Goal: Task Accomplishment & Management: Manage account settings

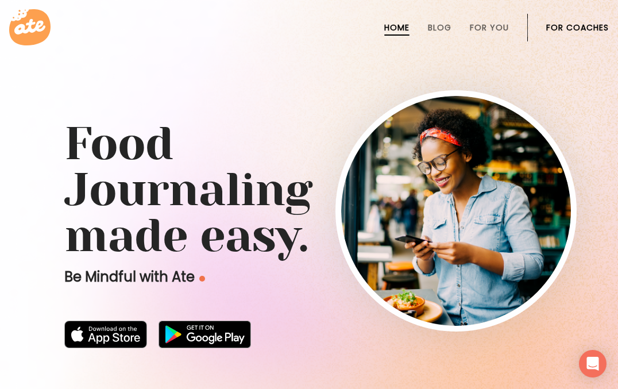
click at [563, 25] on link "For Coaches" at bounding box center [577, 27] width 63 height 9
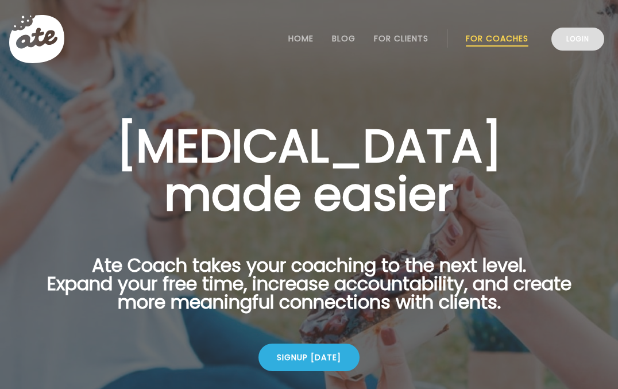
click at [578, 36] on link "Login" at bounding box center [577, 39] width 53 height 23
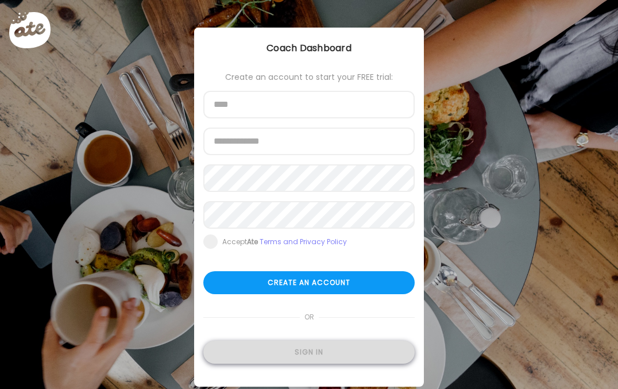
type input "**********"
click at [329, 357] on div "Sign in" at bounding box center [308, 352] width 211 height 23
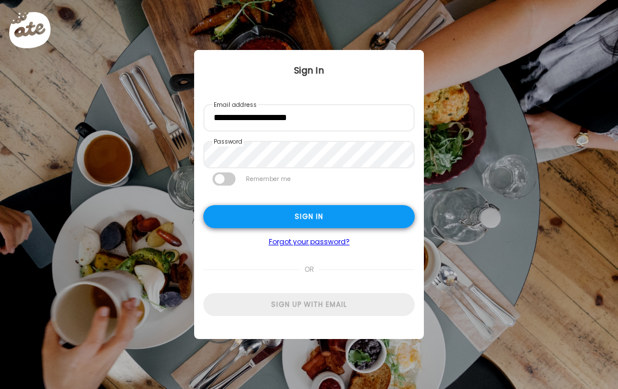
click at [326, 219] on div "Sign in" at bounding box center [308, 216] width 211 height 23
type input "**********"
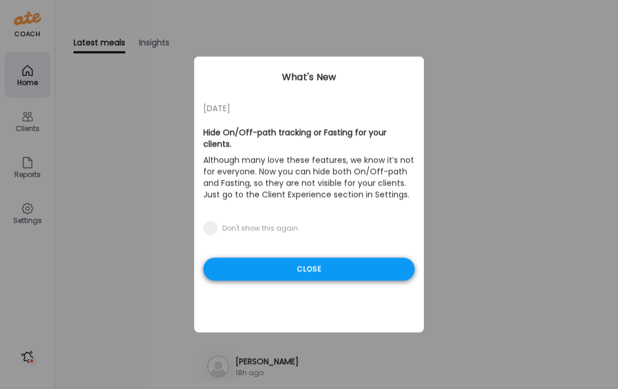
click at [319, 258] on div "Close" at bounding box center [308, 269] width 211 height 23
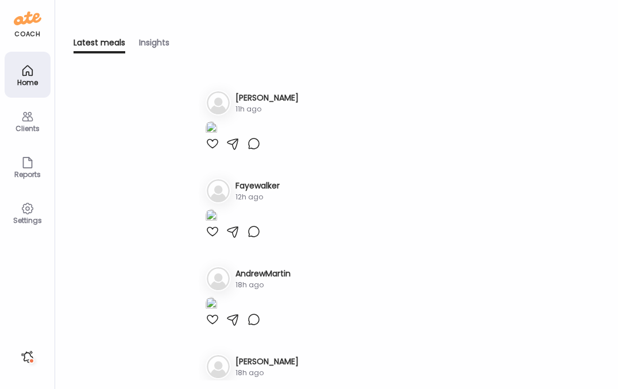
click at [250, 99] on h3 "Maria" at bounding box center [266, 98] width 63 height 12
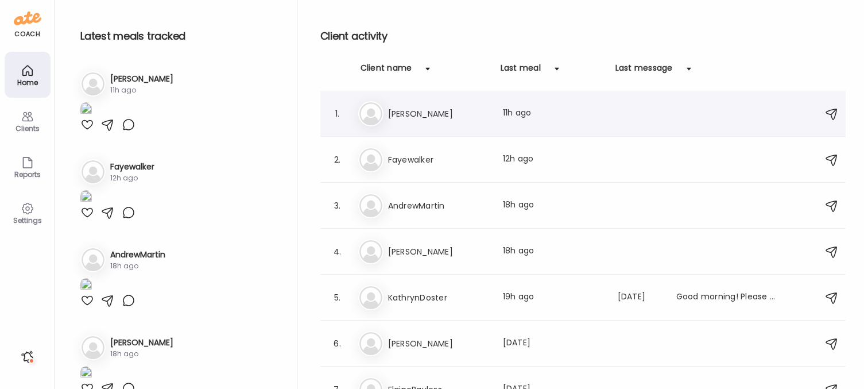
click at [426, 114] on h3 "Maria" at bounding box center [438, 114] width 101 height 14
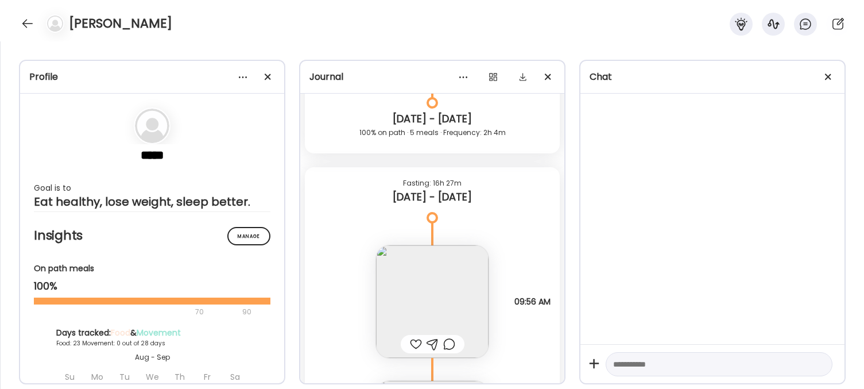
scroll to position [20392, 0]
click at [423, 264] on img at bounding box center [432, 304] width 113 height 113
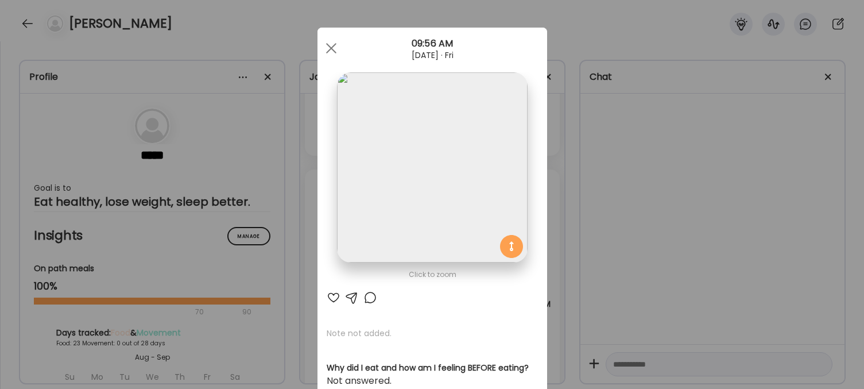
click at [411, 276] on div "Click to zoom" at bounding box center [432, 275] width 211 height 14
click at [385, 162] on img at bounding box center [432, 167] width 190 height 190
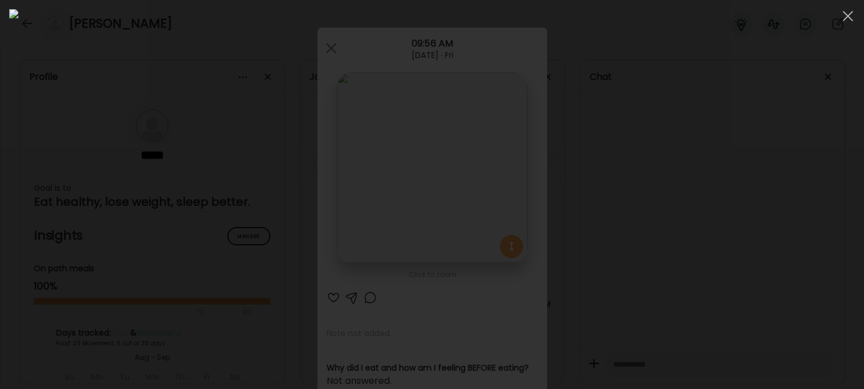
click at [617, 149] on div at bounding box center [432, 194] width 846 height 370
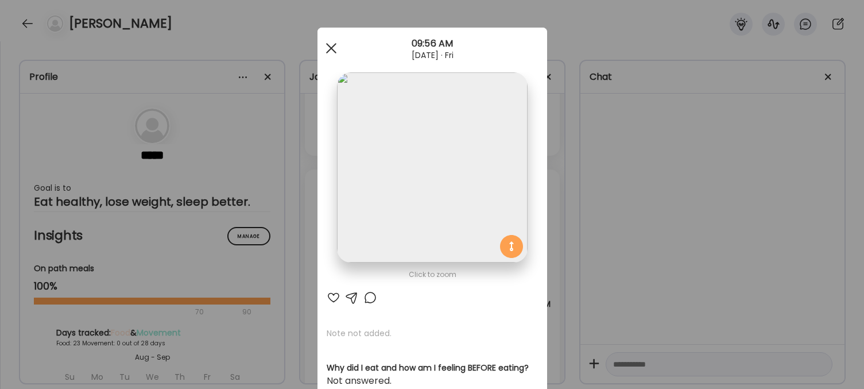
click at [334, 47] on div at bounding box center [331, 48] width 23 height 23
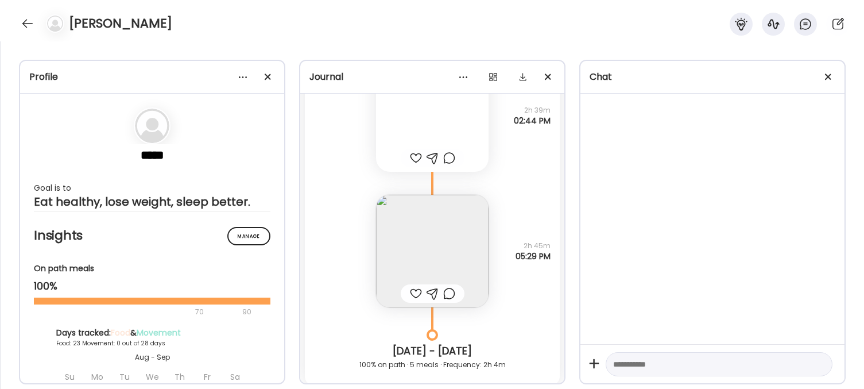
scroll to position [20164, 0]
click at [433, 243] on img at bounding box center [432, 250] width 113 height 113
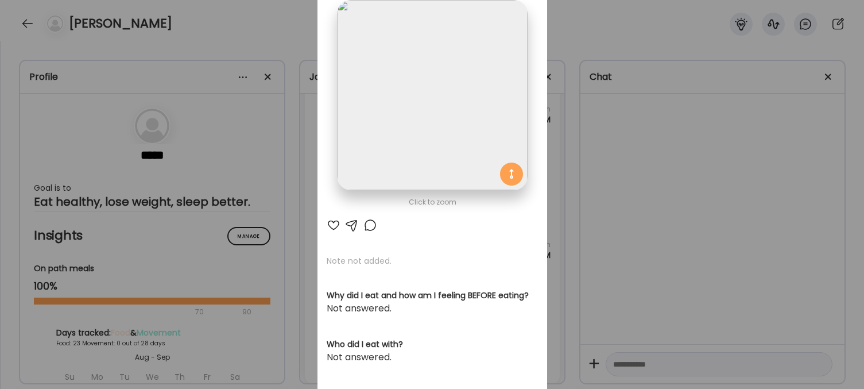
scroll to position [0, 0]
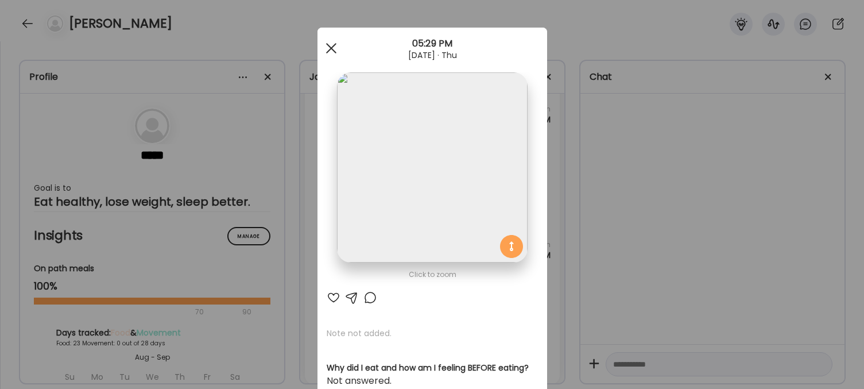
click at [331, 50] on div at bounding box center [331, 48] width 23 height 23
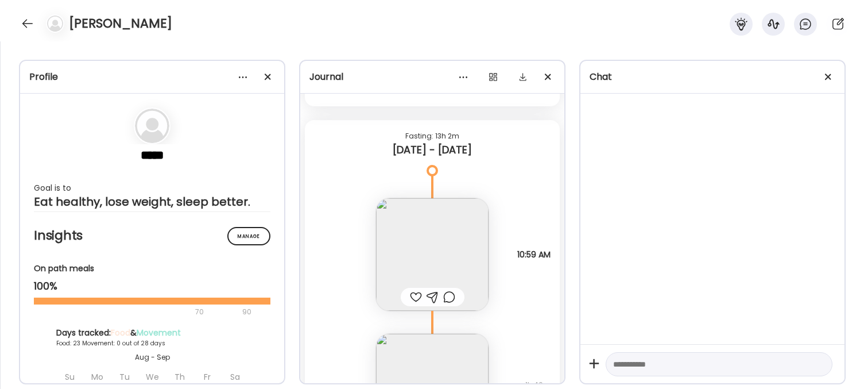
scroll to position [21403, 0]
click at [445, 233] on img at bounding box center [432, 253] width 113 height 113
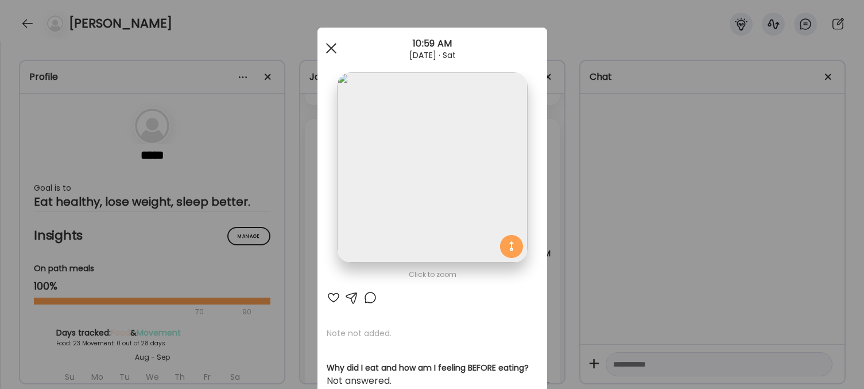
click at [331, 48] on span at bounding box center [331, 48] width 10 height 10
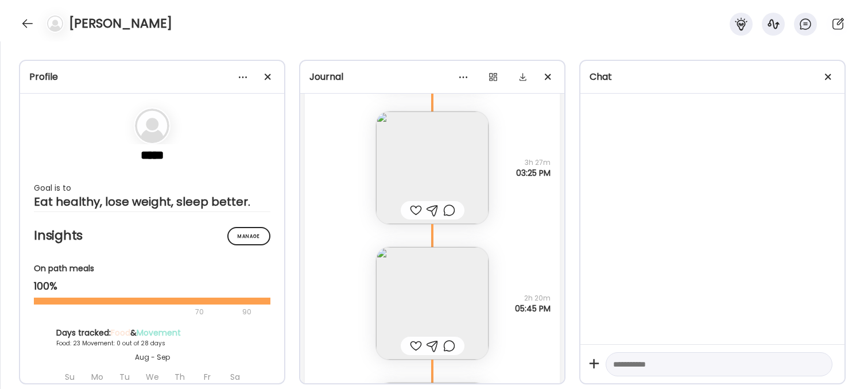
scroll to position [25671, 0]
click at [445, 161] on img at bounding box center [432, 169] width 113 height 113
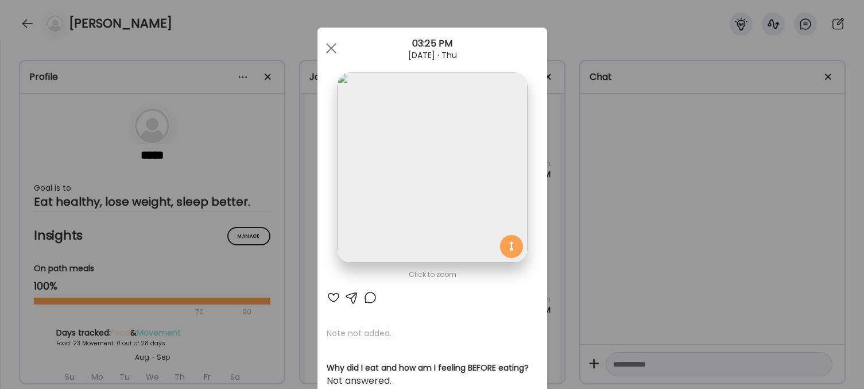
drag, startPoint x: 333, startPoint y: 45, endPoint x: 336, endPoint y: 51, distance: 5.9
click at [333, 45] on span at bounding box center [331, 48] width 10 height 10
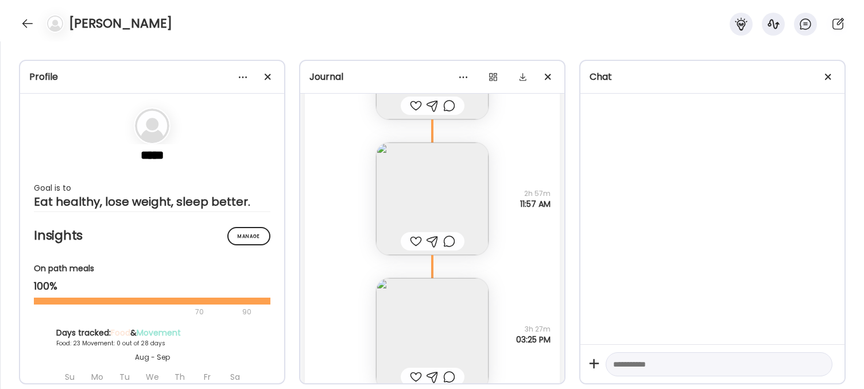
scroll to position [25504, 0]
click at [449, 200] on img at bounding box center [432, 200] width 113 height 113
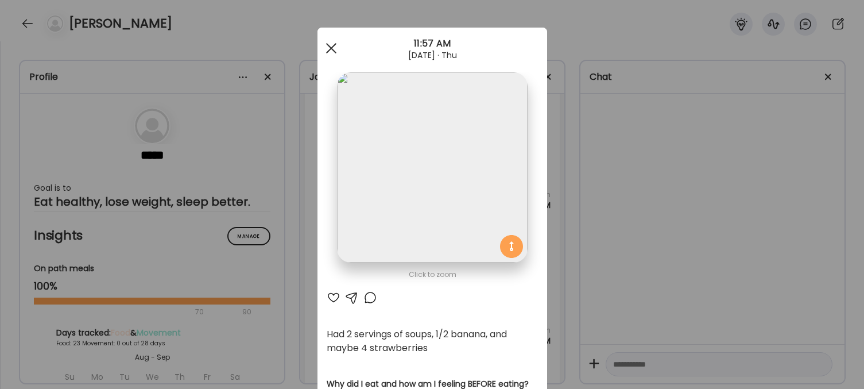
click at [332, 46] on span at bounding box center [331, 48] width 10 height 10
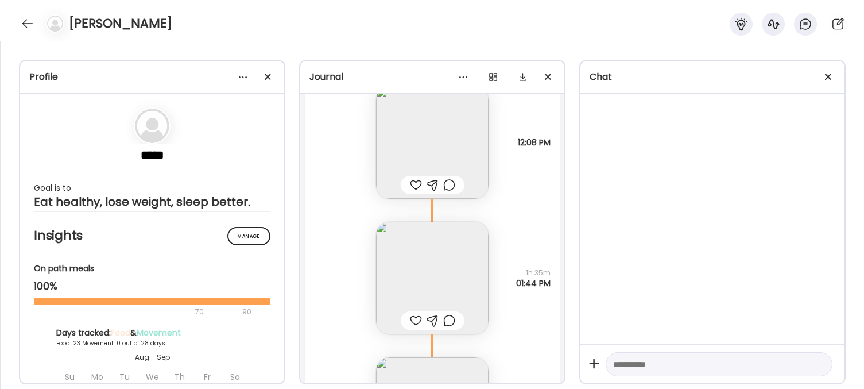
scroll to position [24600, 0]
